Goal: Information Seeking & Learning: Check status

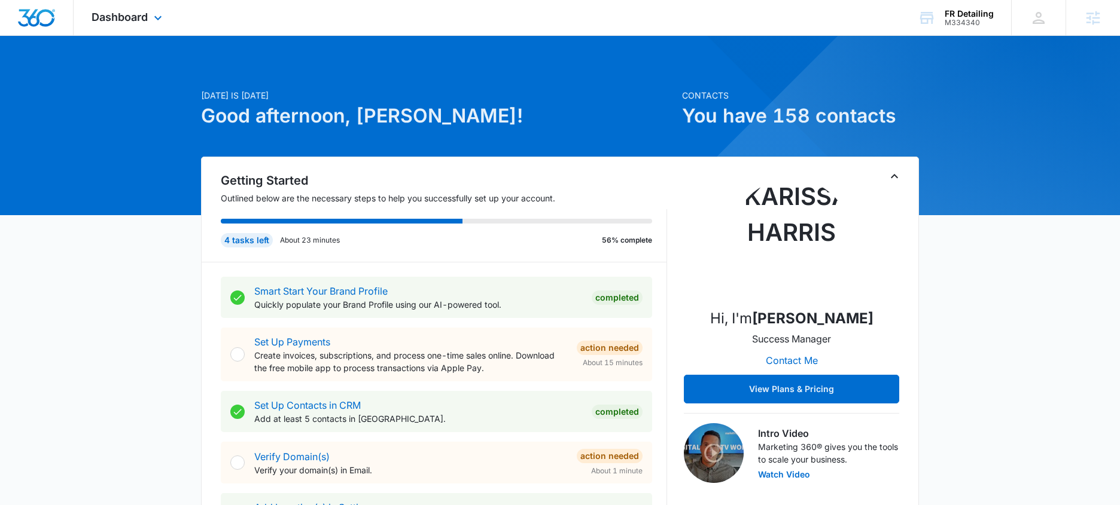
click at [145, 24] on div "Dashboard Apps Reputation CRM Email Social Payments POS Content Ads Intelligenc…" at bounding box center [128, 17] width 109 height 35
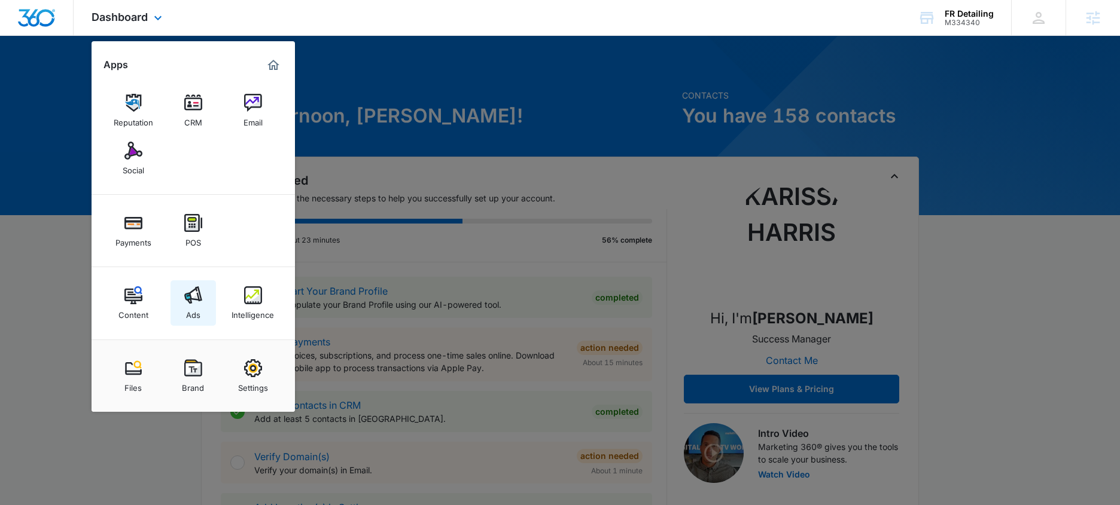
click at [202, 295] on img at bounding box center [193, 295] width 18 height 18
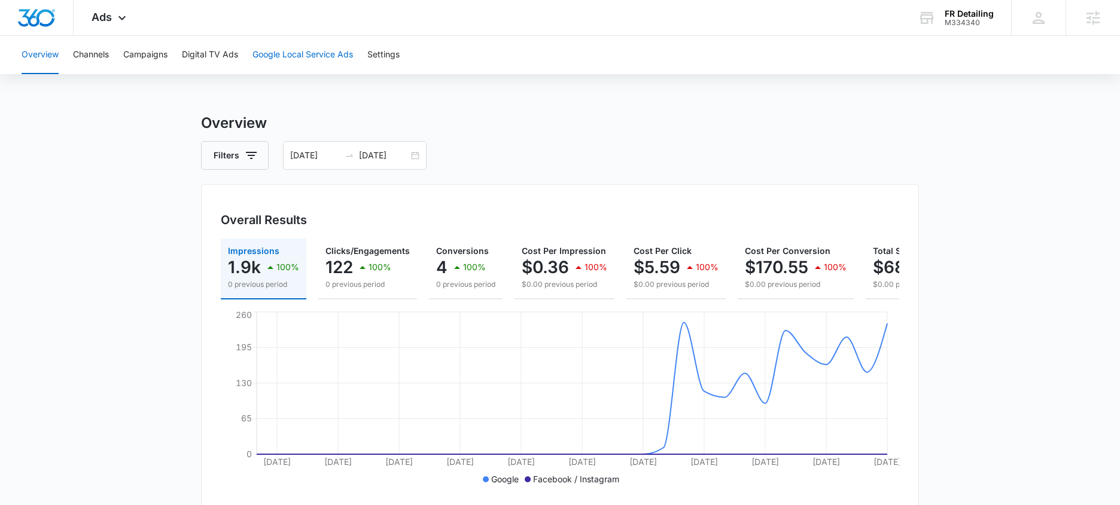
click at [295, 48] on button "Google Local Service Ads" at bounding box center [302, 55] width 100 height 38
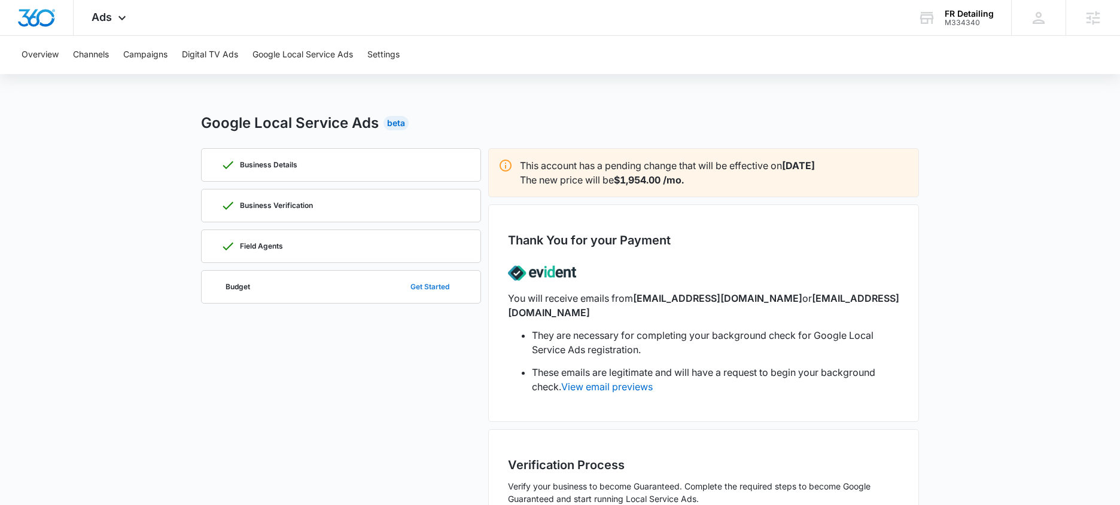
click at [429, 291] on button "Get Started" at bounding box center [429, 287] width 63 height 29
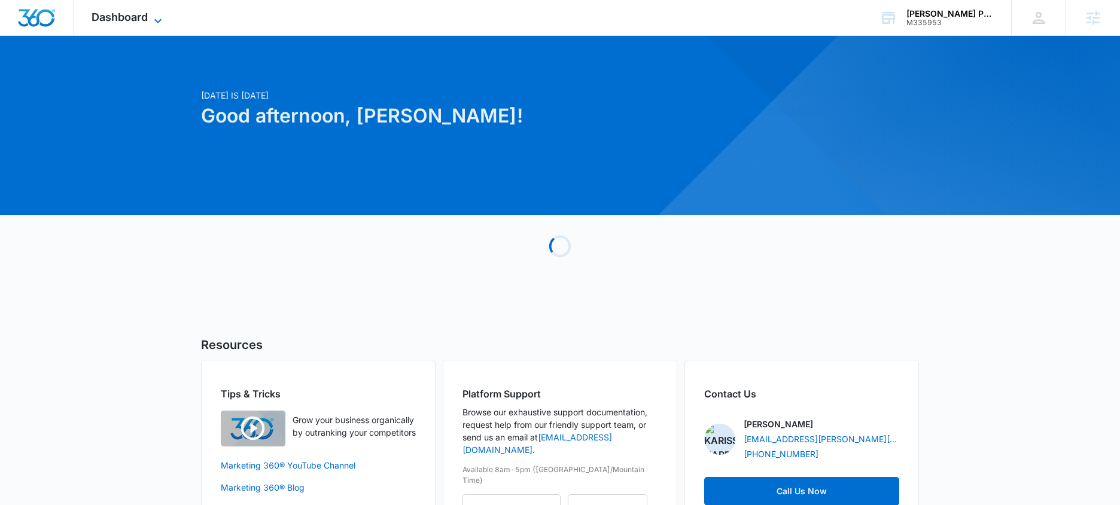
click at [112, 20] on span "Dashboard" at bounding box center [120, 17] width 56 height 13
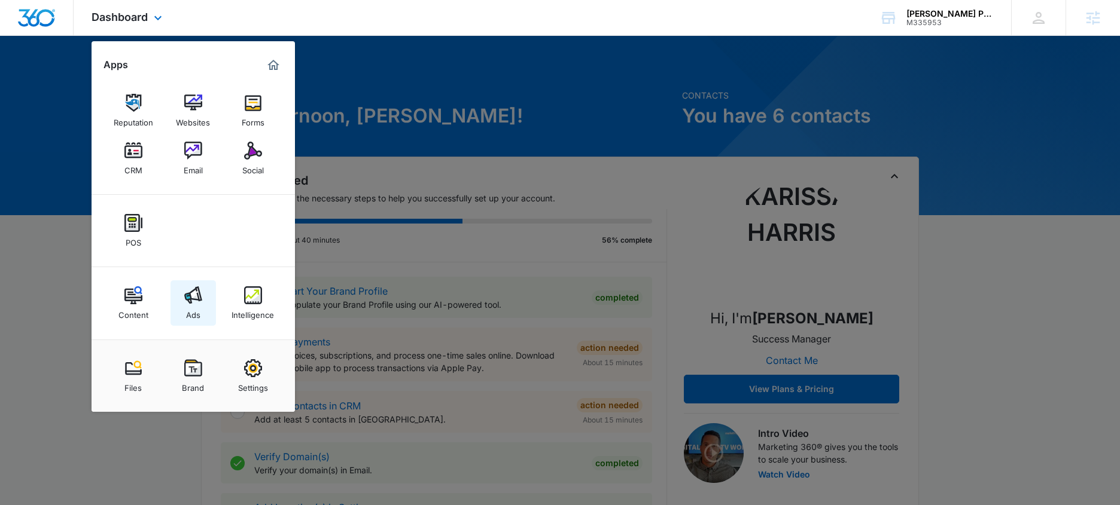
click at [193, 304] on img at bounding box center [193, 295] width 18 height 18
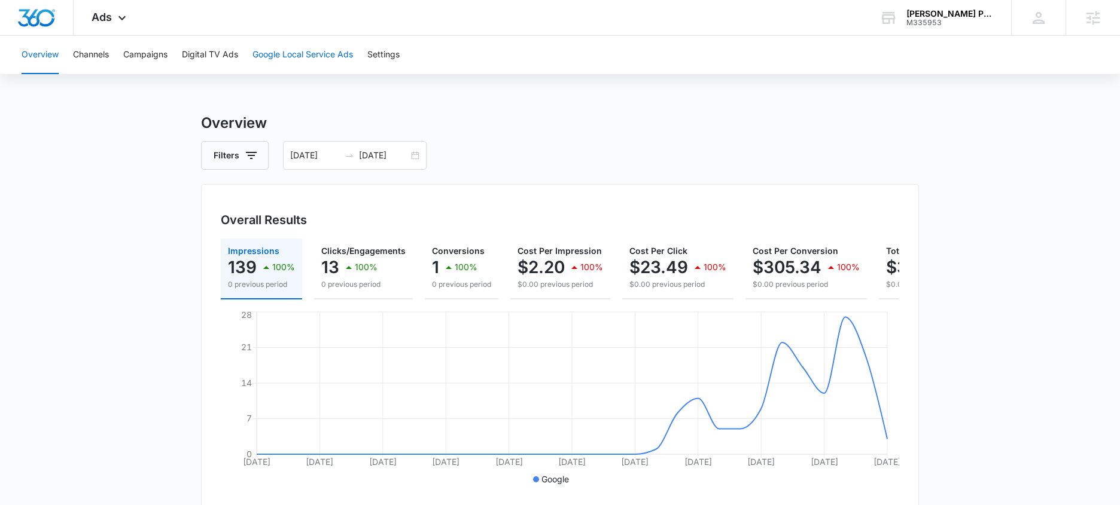
click at [317, 49] on button "Google Local Service Ads" at bounding box center [302, 55] width 100 height 38
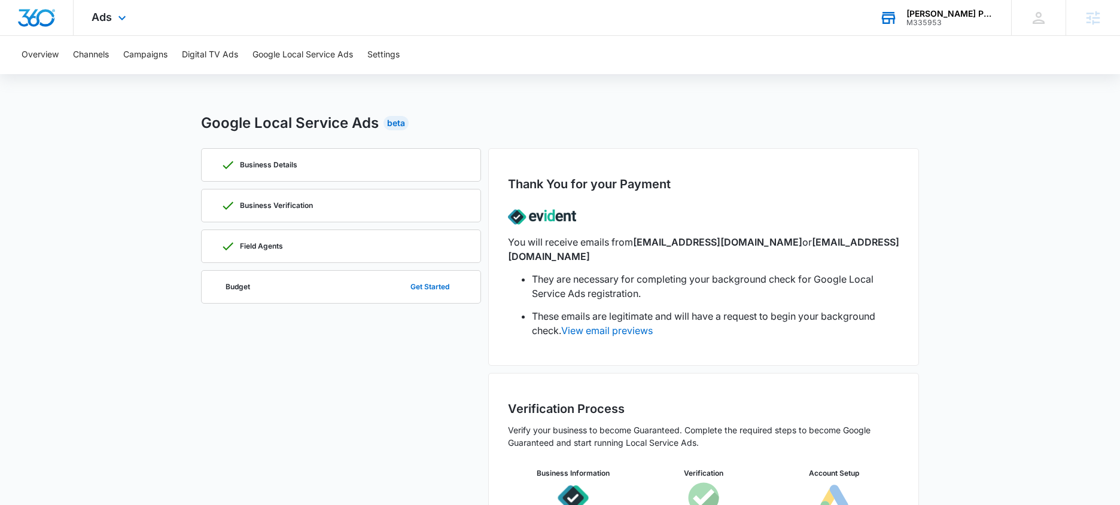
click at [939, 11] on div "[PERSON_NAME] Pest & Wildlife" at bounding box center [949, 14] width 87 height 10
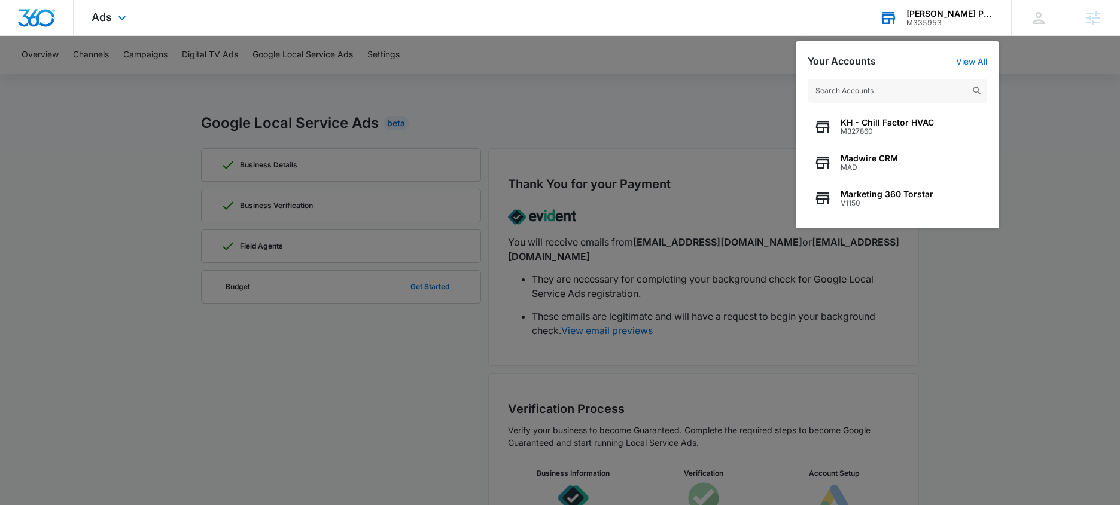
click at [915, 86] on input "text" at bounding box center [896, 91] width 179 height 24
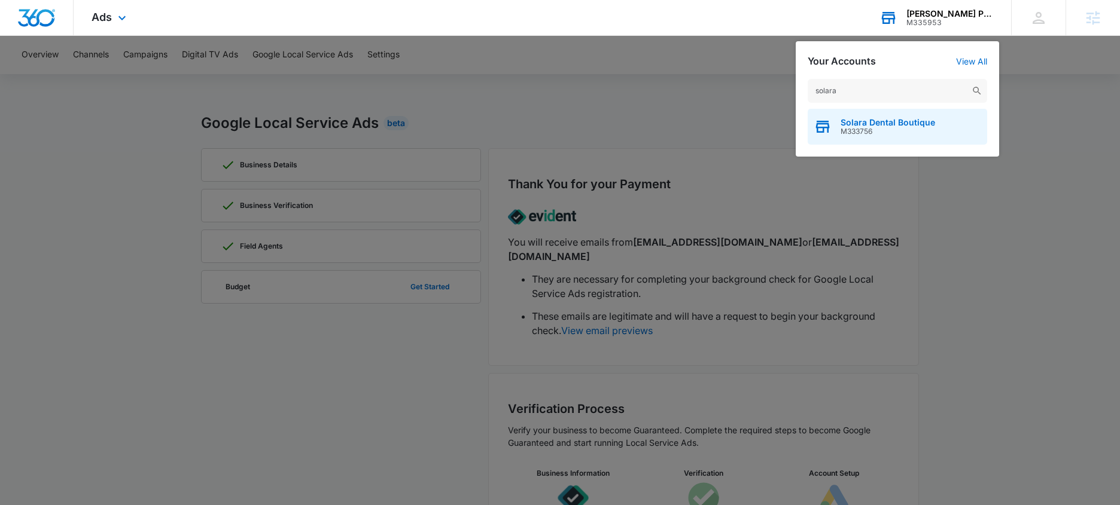
type input "solara"
click at [882, 124] on span "Solara Dental Boutique" at bounding box center [887, 123] width 94 height 10
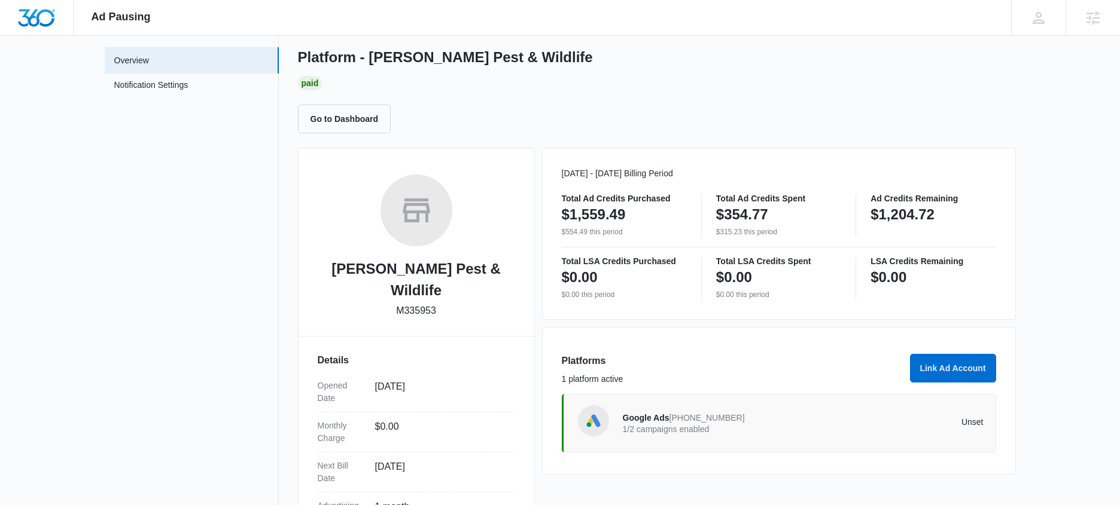
scroll to position [215, 0]
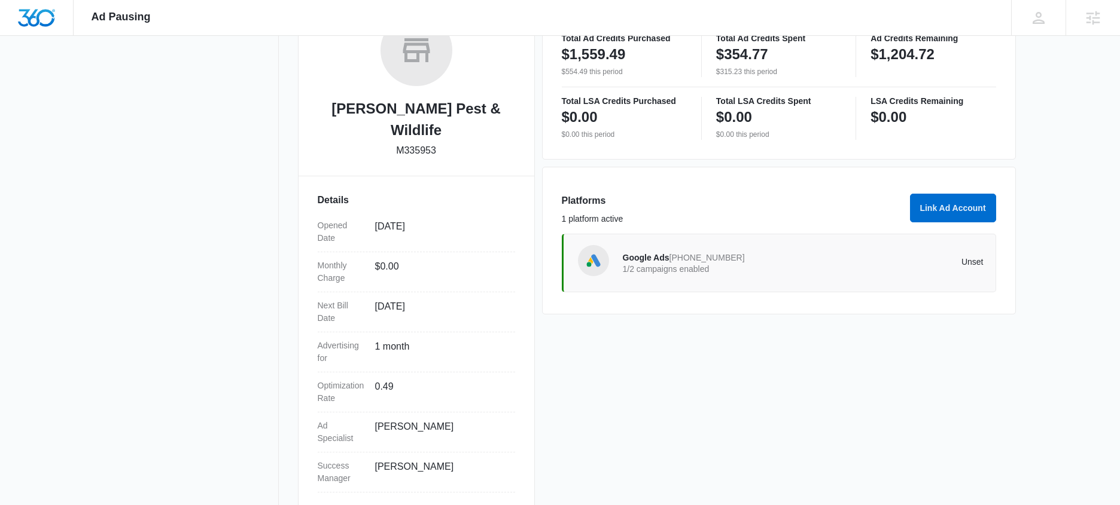
click at [690, 256] on span "[PHONE_NUMBER]" at bounding box center [706, 258] width 75 height 10
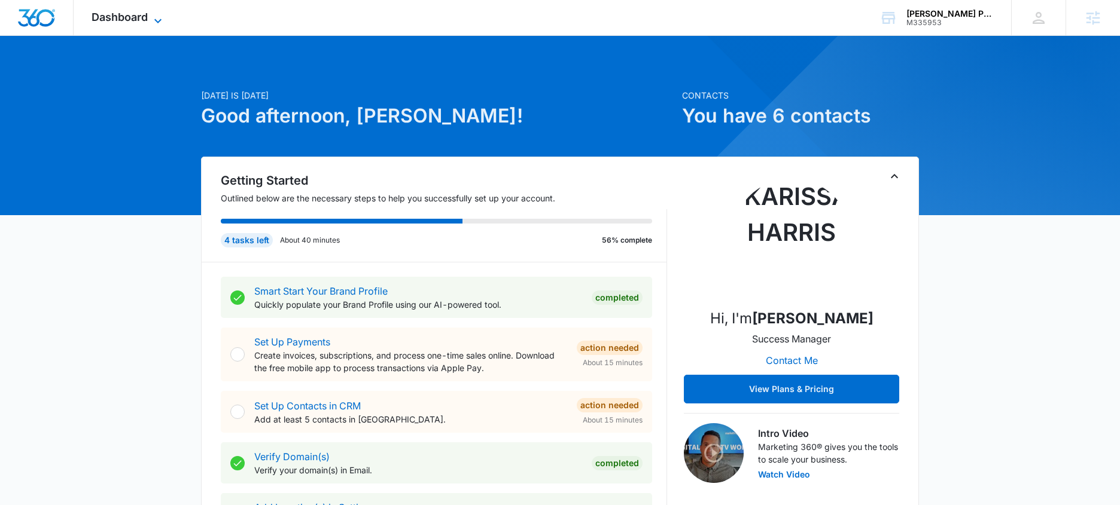
click at [163, 14] on icon at bounding box center [158, 21] width 14 height 14
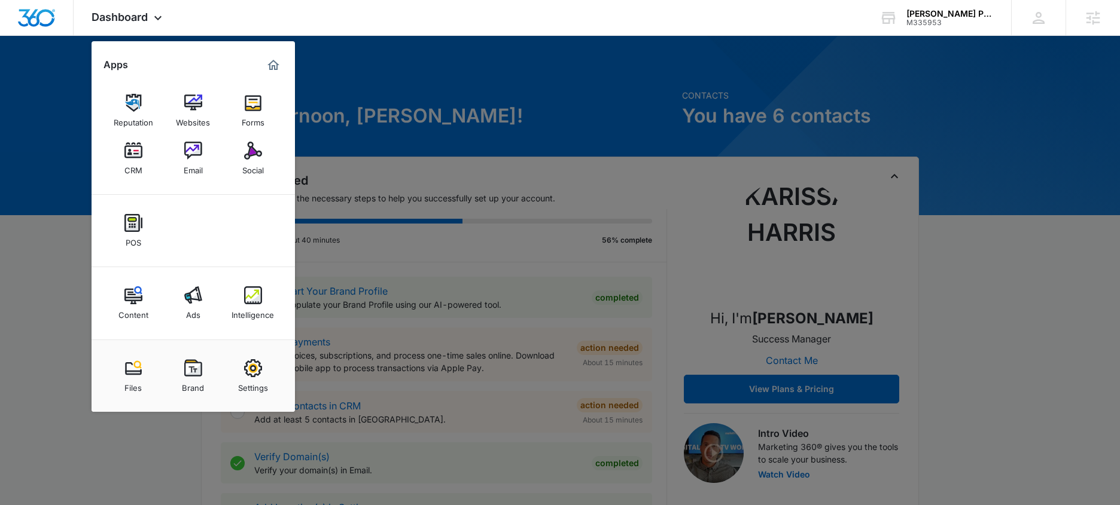
click at [252, 298] on img at bounding box center [253, 295] width 18 height 18
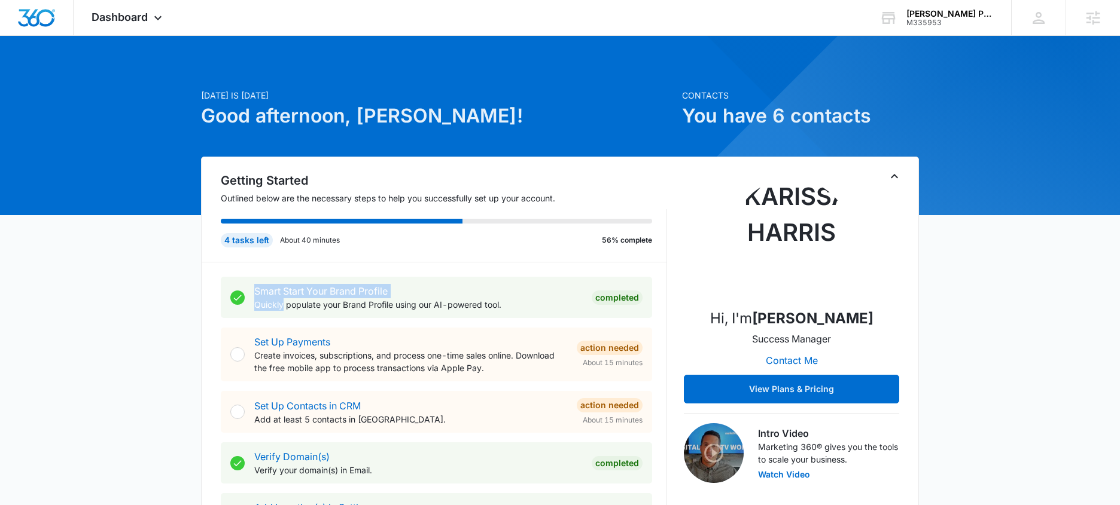
click at [252, 298] on div "Smart Start Your Brand Profile Quickly populate your Brand Profile using our AI…" at bounding box center [436, 297] width 431 height 41
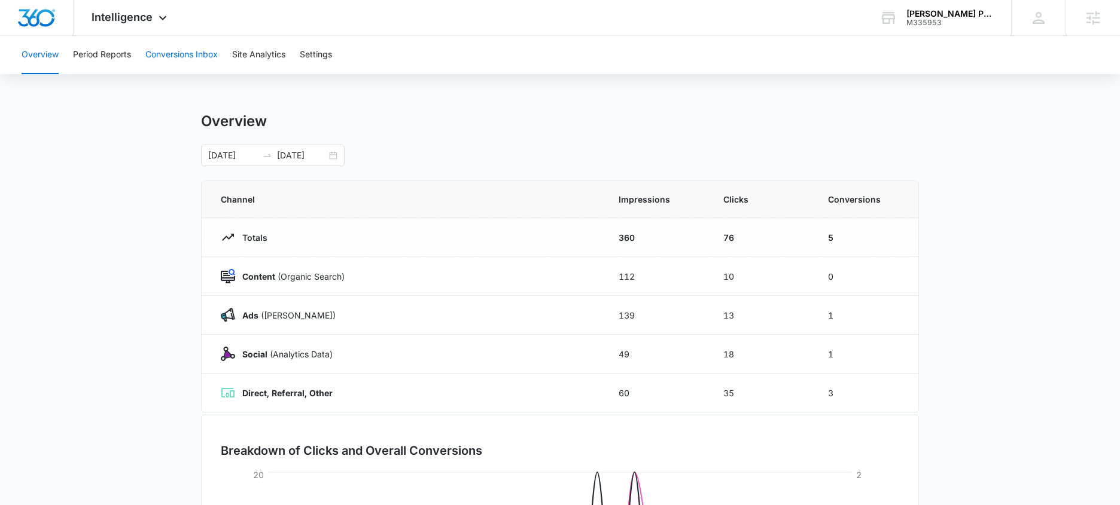
click at [194, 48] on button "Conversions Inbox" at bounding box center [181, 55] width 72 height 38
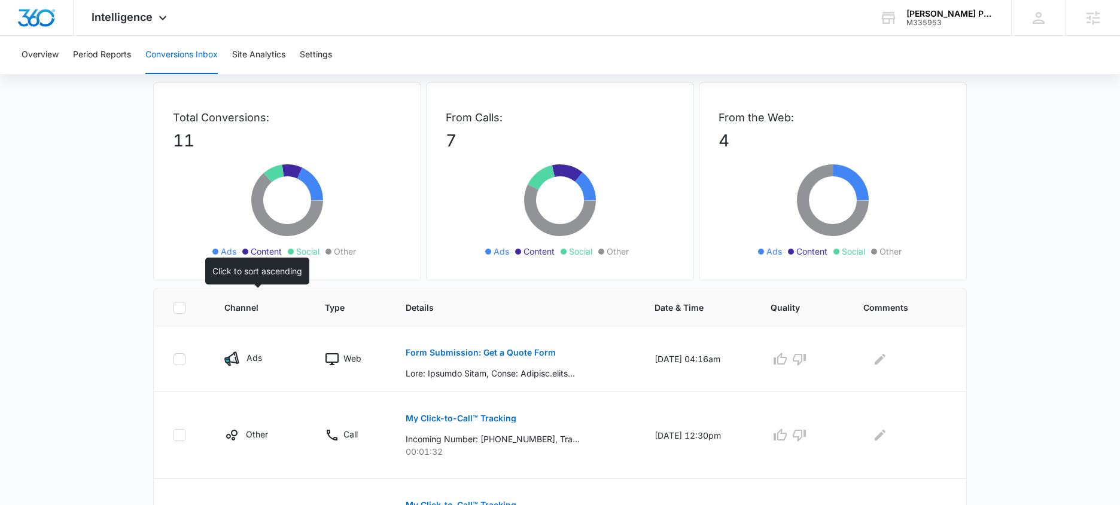
scroll to position [110, 0]
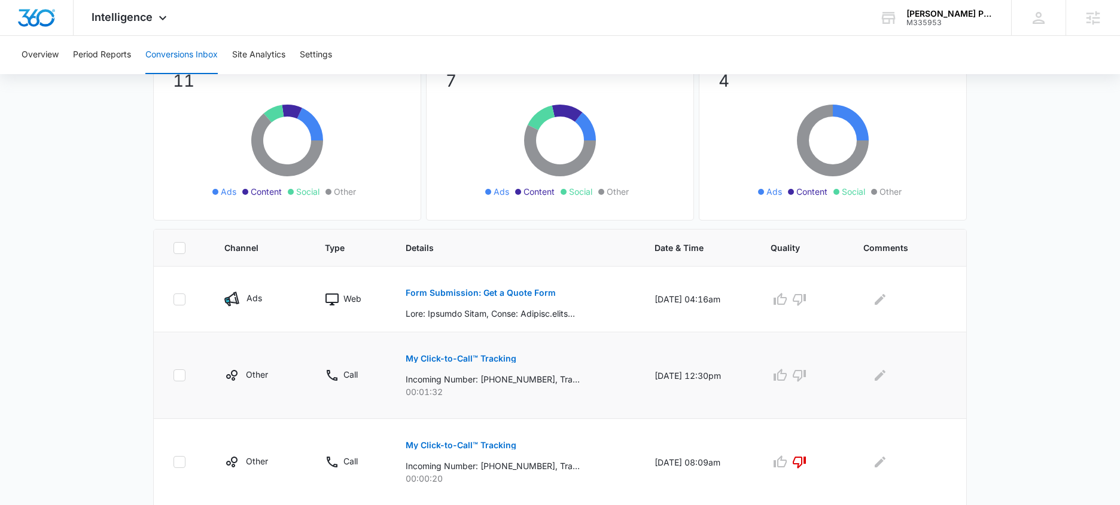
click at [486, 344] on button "My Click-to-Call™ Tracking" at bounding box center [460, 358] width 111 height 29
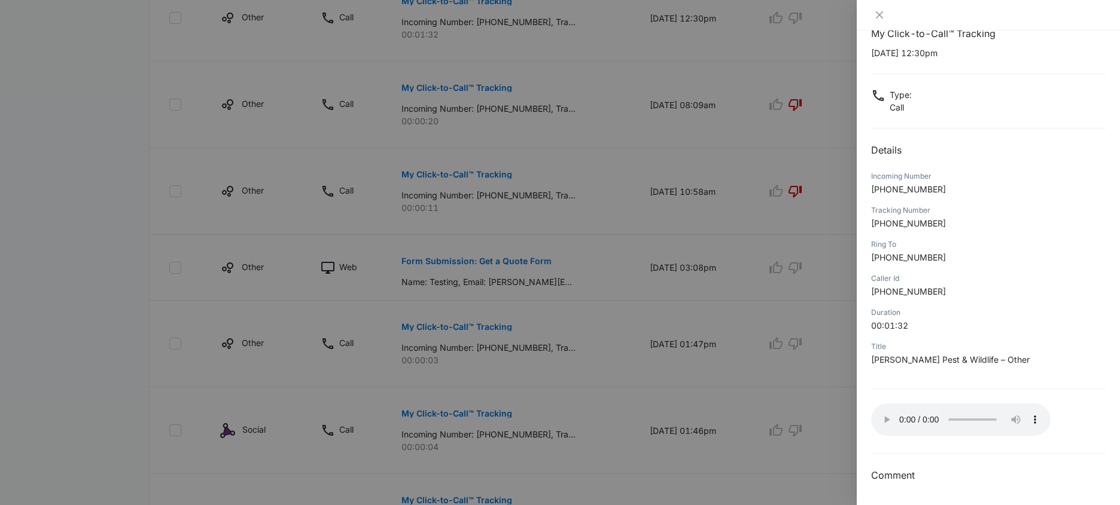
scroll to position [288, 0]
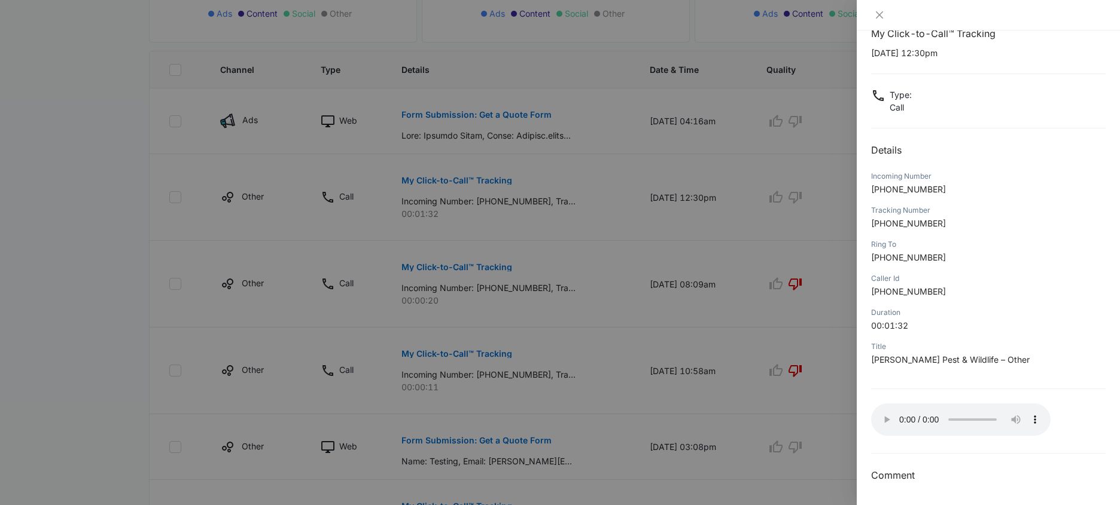
click at [888, 18] on div at bounding box center [988, 15] width 234 height 11
click at [884, 10] on button "Close" at bounding box center [879, 15] width 17 height 11
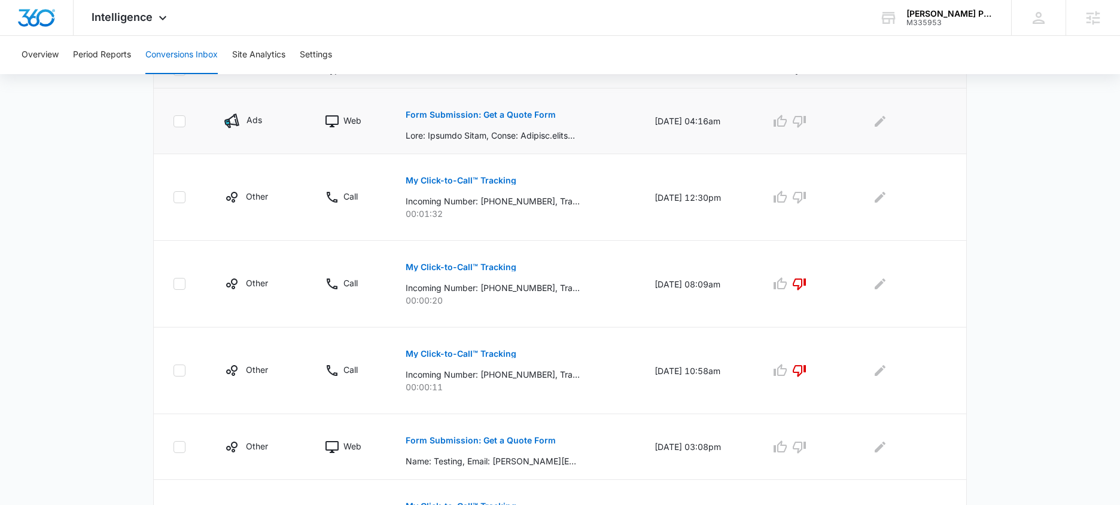
click at [487, 119] on button "Form Submission: Get a Quote Form" at bounding box center [480, 114] width 150 height 29
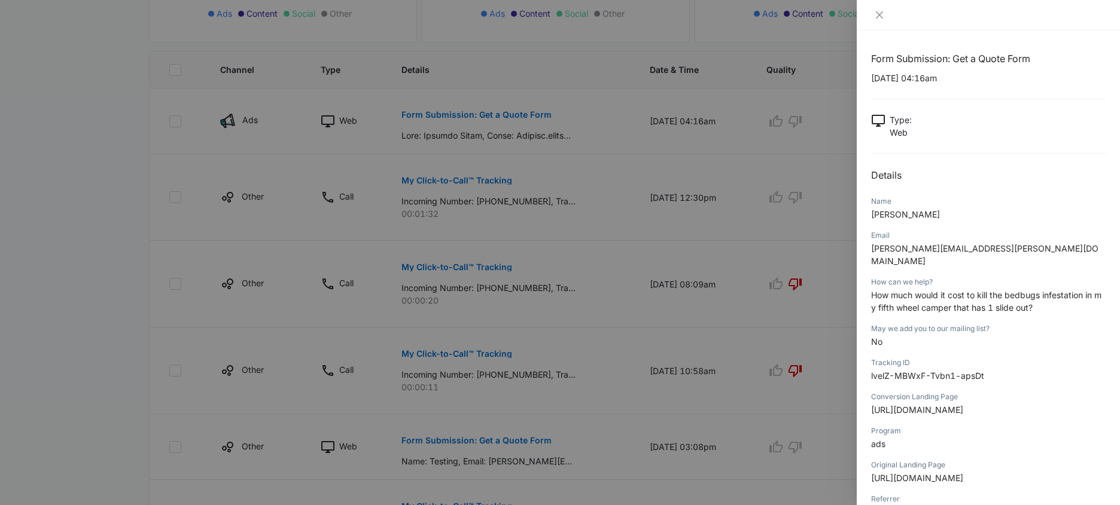
click at [777, 191] on div at bounding box center [560, 252] width 1120 height 505
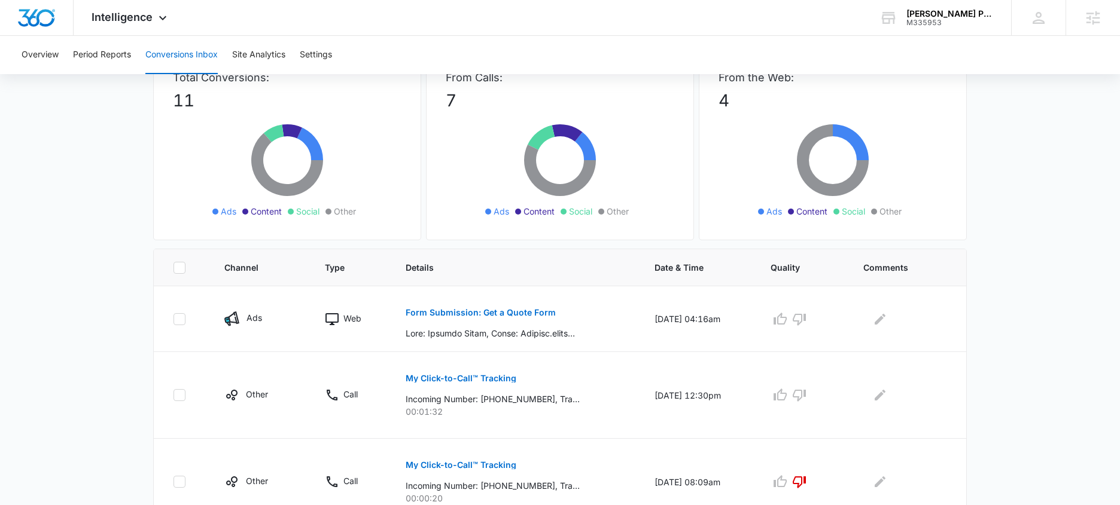
scroll to position [0, 0]
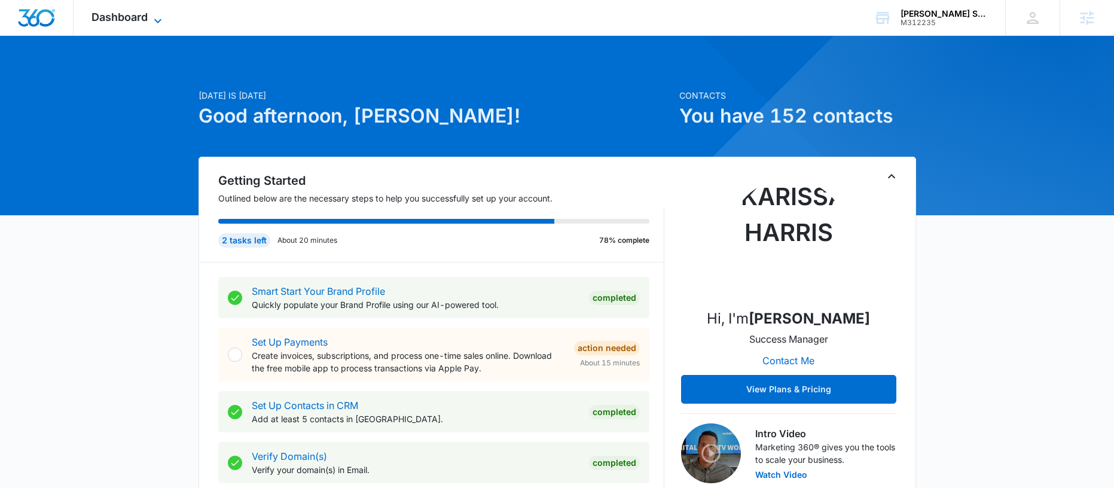
click at [138, 19] on span "Dashboard" at bounding box center [120, 17] width 56 height 13
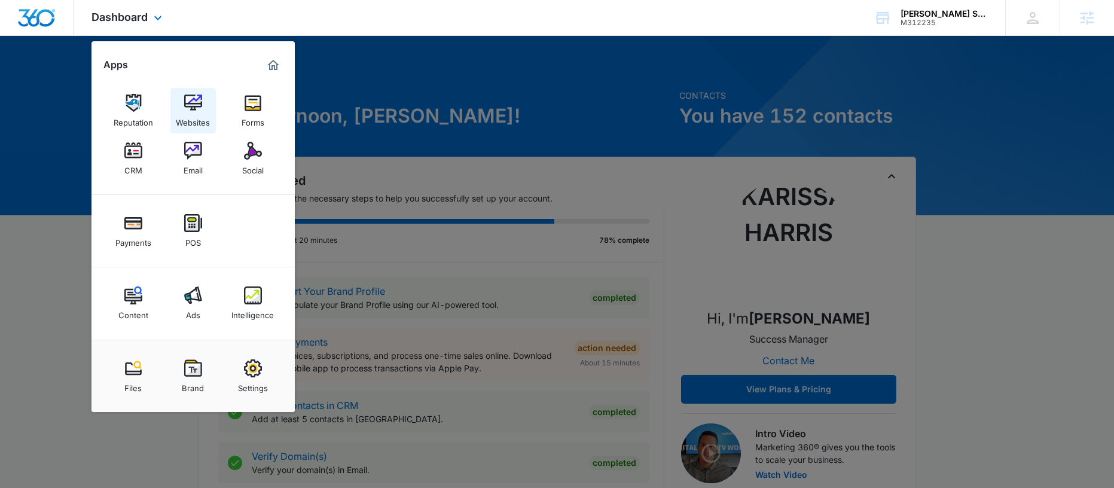
click at [200, 113] on div "Websites" at bounding box center [193, 120] width 34 height 16
